Goal: Transaction & Acquisition: Register for event/course

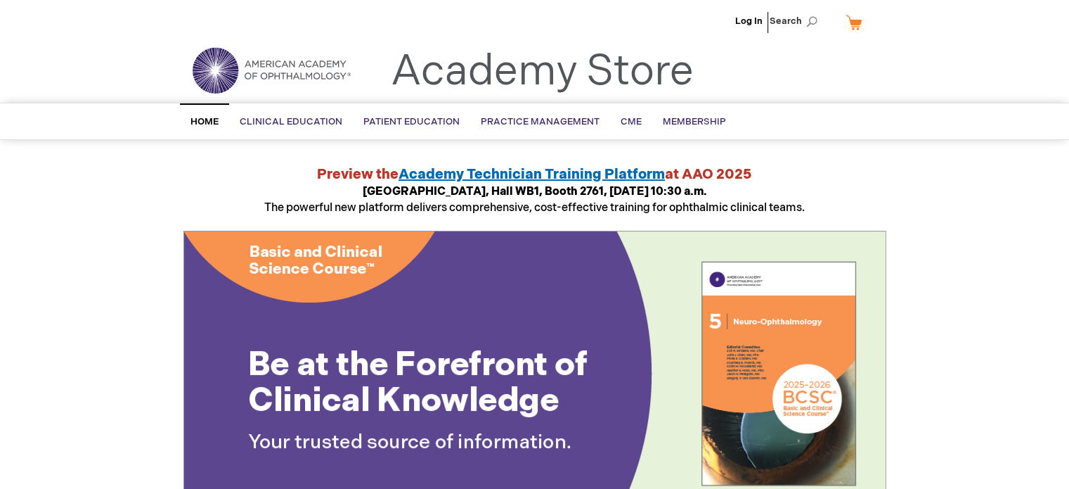
click at [761, 32] on li "Log In" at bounding box center [749, 21] width 34 height 42
click at [752, 18] on link "Log In" at bounding box center [748, 20] width 27 height 11
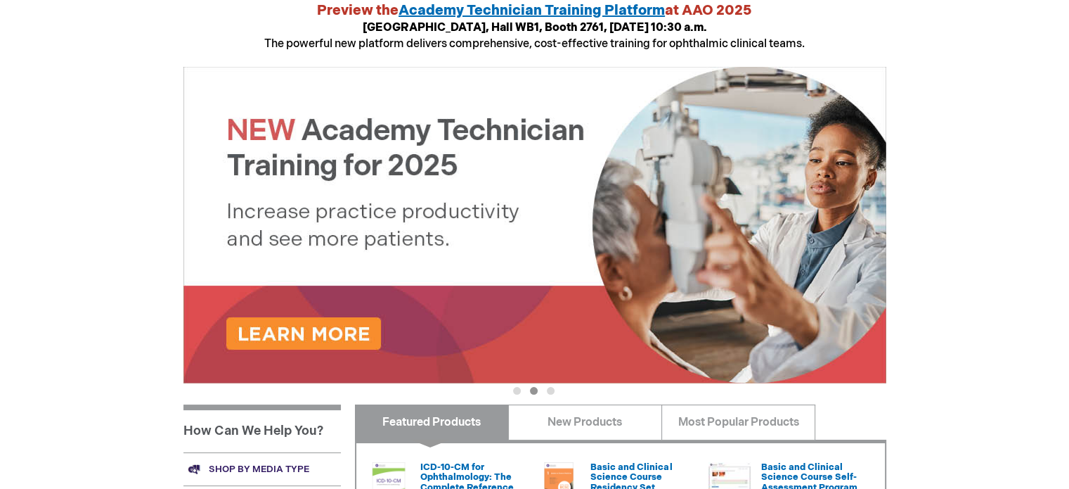
scroll to position [167, 0]
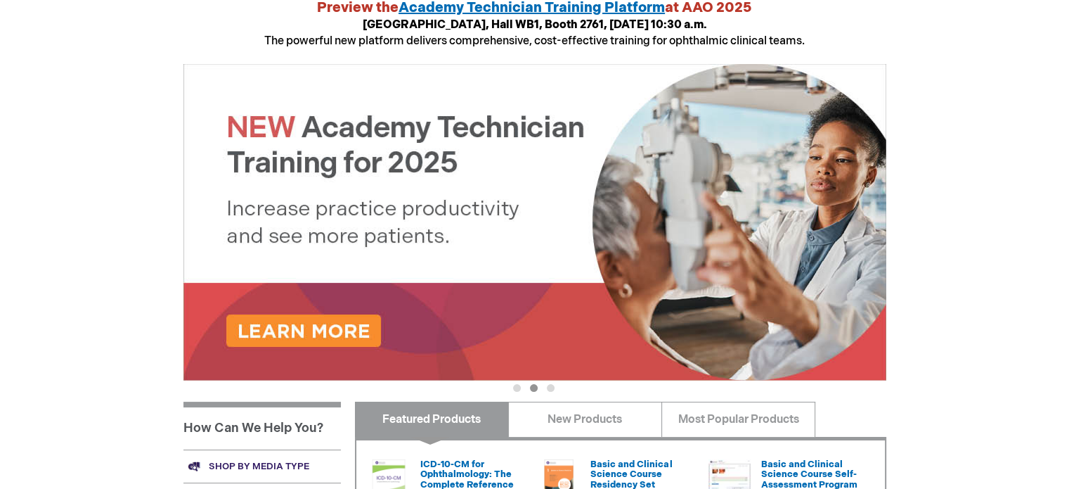
click at [555, 388] on button "3" at bounding box center [551, 388] width 8 height 8
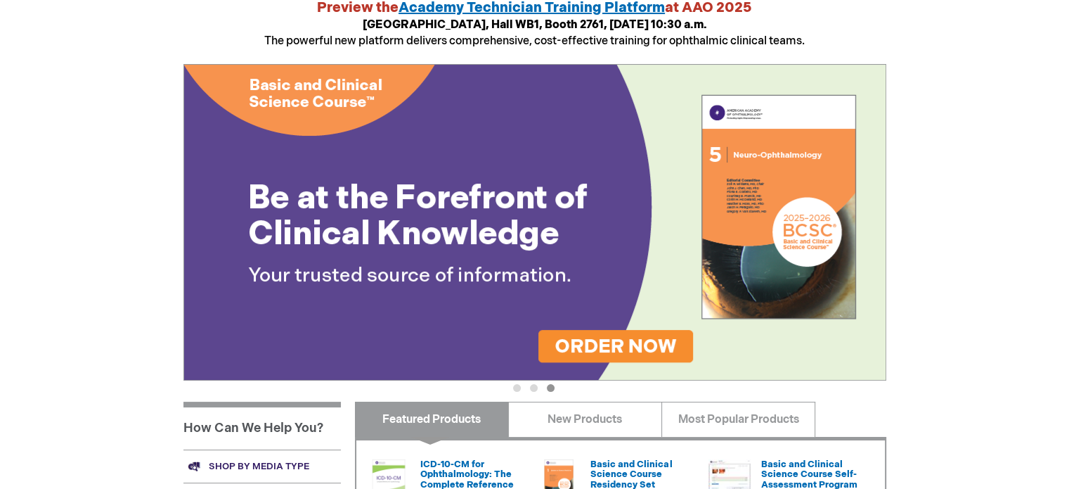
click at [513, 385] on button "1" at bounding box center [517, 388] width 8 height 8
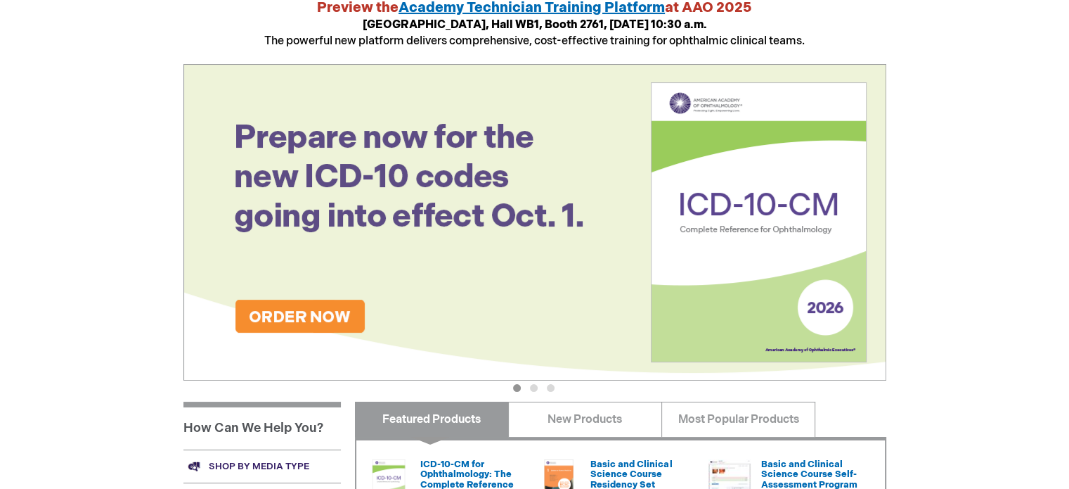
click at [530, 384] on button "2" at bounding box center [534, 388] width 8 height 8
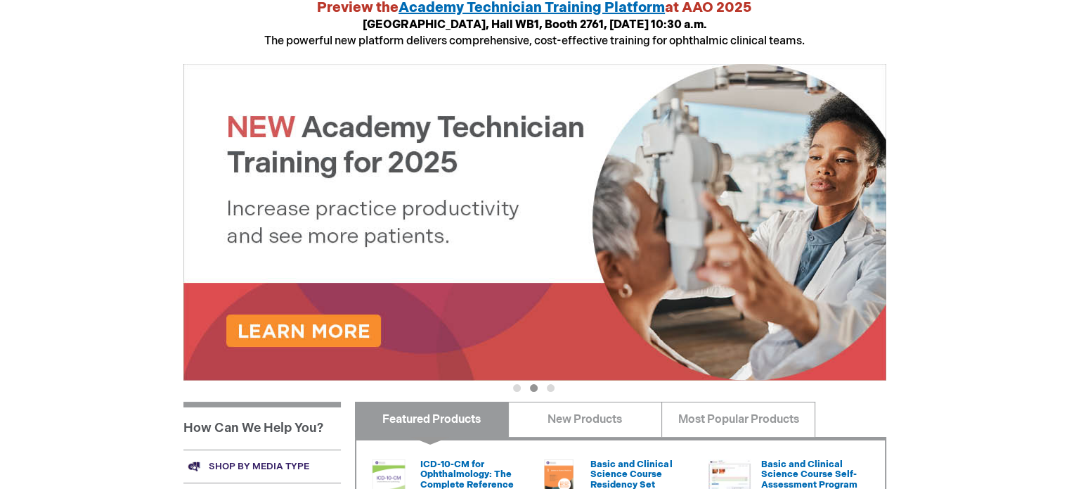
click at [550, 387] on button "3" at bounding box center [551, 388] width 8 height 8
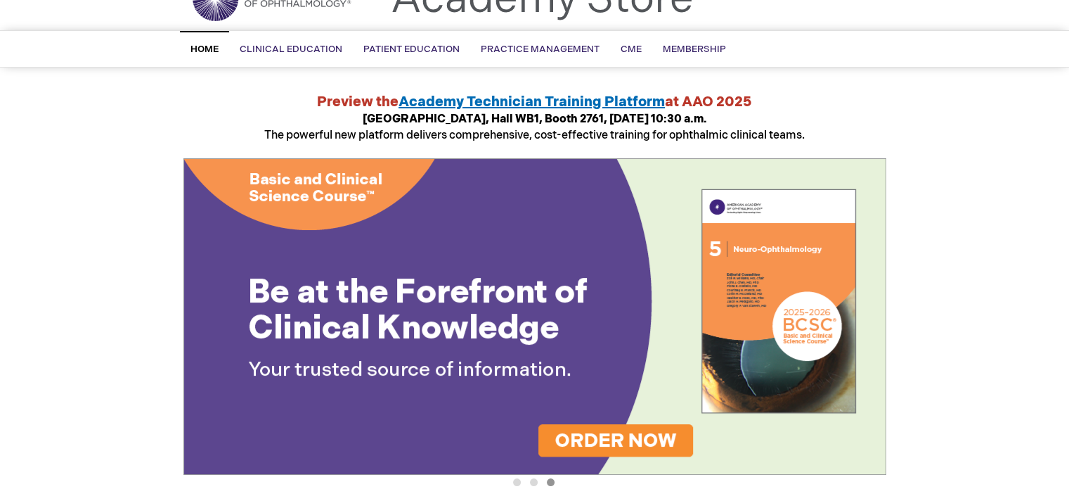
scroll to position [0, 0]
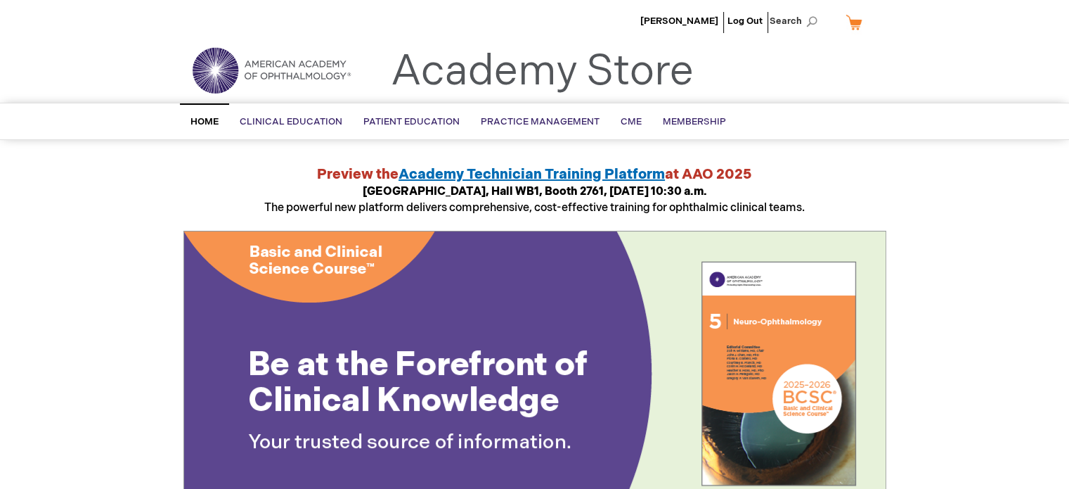
click at [207, 117] on span "Home" at bounding box center [204, 121] width 28 height 11
click at [807, 12] on span "Search" at bounding box center [796, 21] width 53 height 28
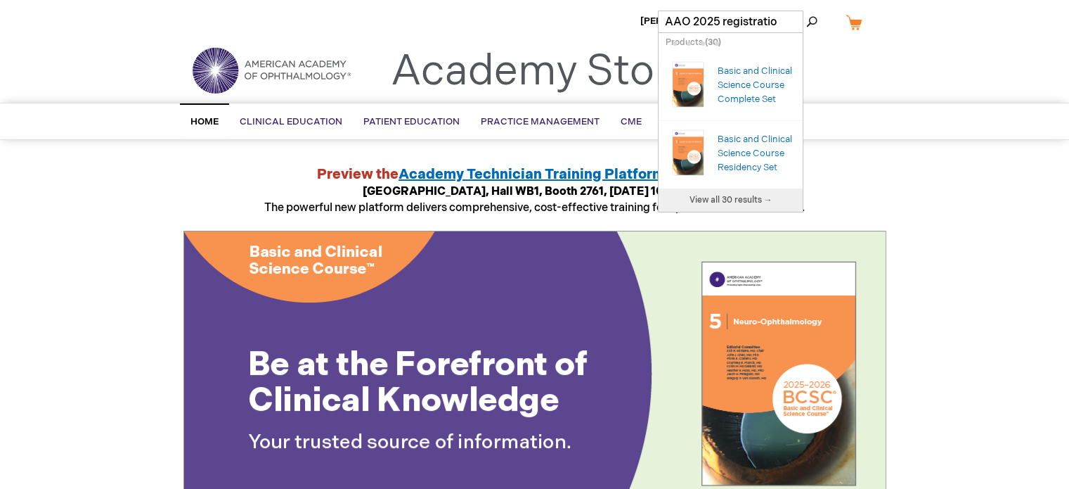
type input "AAO 2025 registration"
